Goal: Complete application form

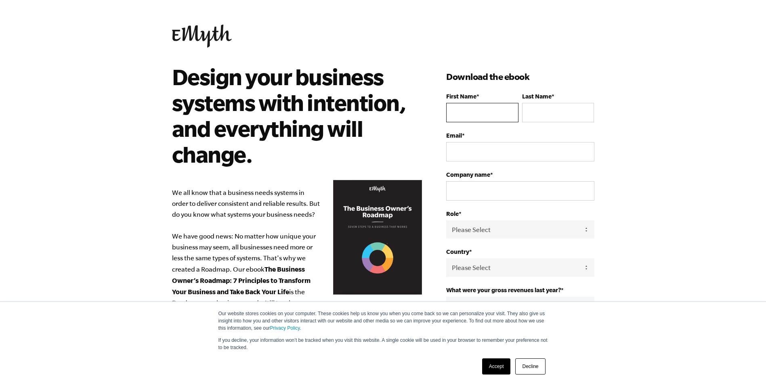
click at [472, 109] on input "First Name *" at bounding box center [482, 112] width 72 height 19
type input "[PERSON_NAME]"
type input "[EMAIL_ADDRESS][DOMAIN_NAME]"
type input "[PHONE_NUMBER]"
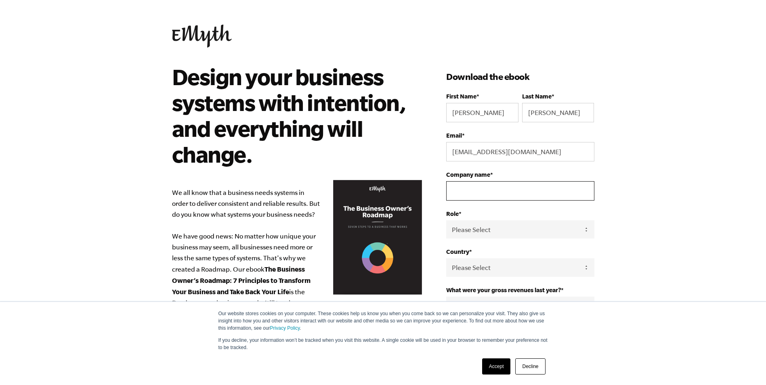
click at [483, 186] on input "Company name *" at bounding box center [520, 190] width 148 height 19
type input "[GEOGRAPHIC_DATA]"
select select "[GEOGRAPHIC_DATA]"
click at [499, 228] on select "Please Select Owner Partner / Co-Owner Executive Employee / Other" at bounding box center [520, 229] width 148 height 18
select select "Owner"
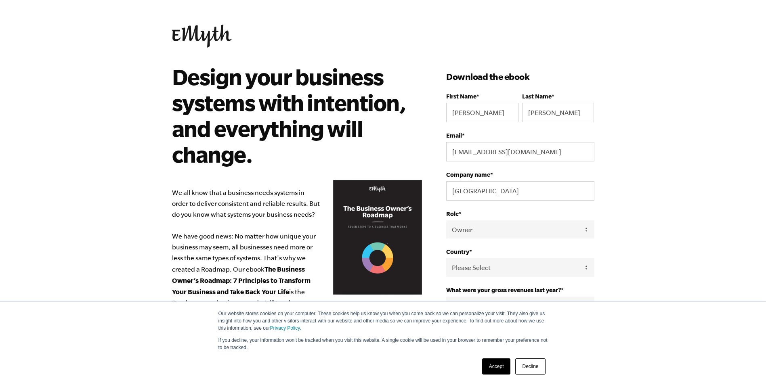
click at [446, 220] on select "Please Select Owner Partner / Co-Owner Executive Employee / Other" at bounding box center [520, 229] width 148 height 18
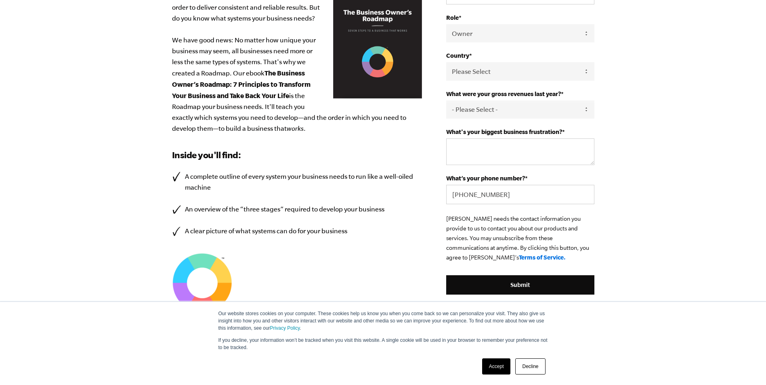
scroll to position [199, 0]
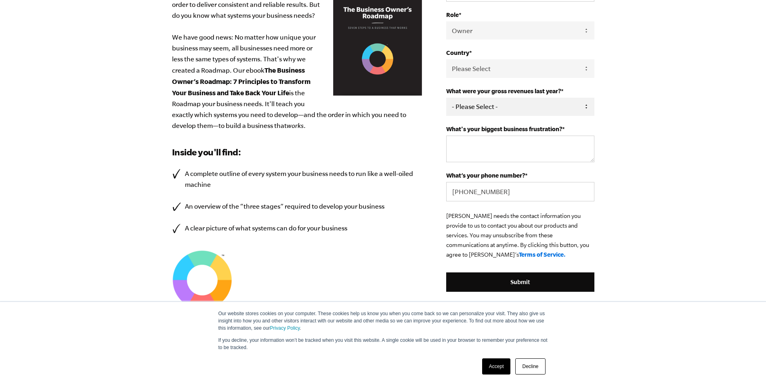
click at [467, 108] on select "- Please Select - 0-75K 76-150K 151-275K 276-500K 501-750K 751-1M 1-2.5M 2.5-5M…" at bounding box center [520, 107] width 148 height 18
select select "1-2.5M"
click at [446, 98] on select "- Please Select - 0-75K 76-150K 151-275K 276-500K 501-750K 751-1M 1-2.5M 2.5-5M…" at bounding box center [520, 107] width 148 height 18
click at [465, 157] on textarea "What's your biggest business frustration? *" at bounding box center [520, 149] width 148 height 27
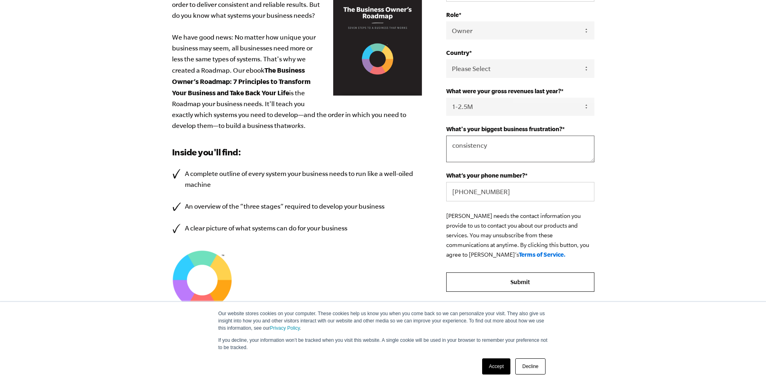
type textarea "consistency"
click at [519, 280] on input "Submit" at bounding box center [520, 281] width 148 height 19
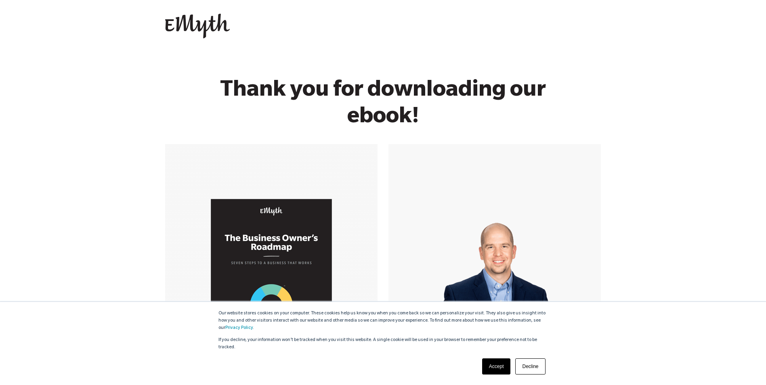
click at [287, 250] on img at bounding box center [271, 277] width 121 height 157
